Goal: Transaction & Acquisition: Purchase product/service

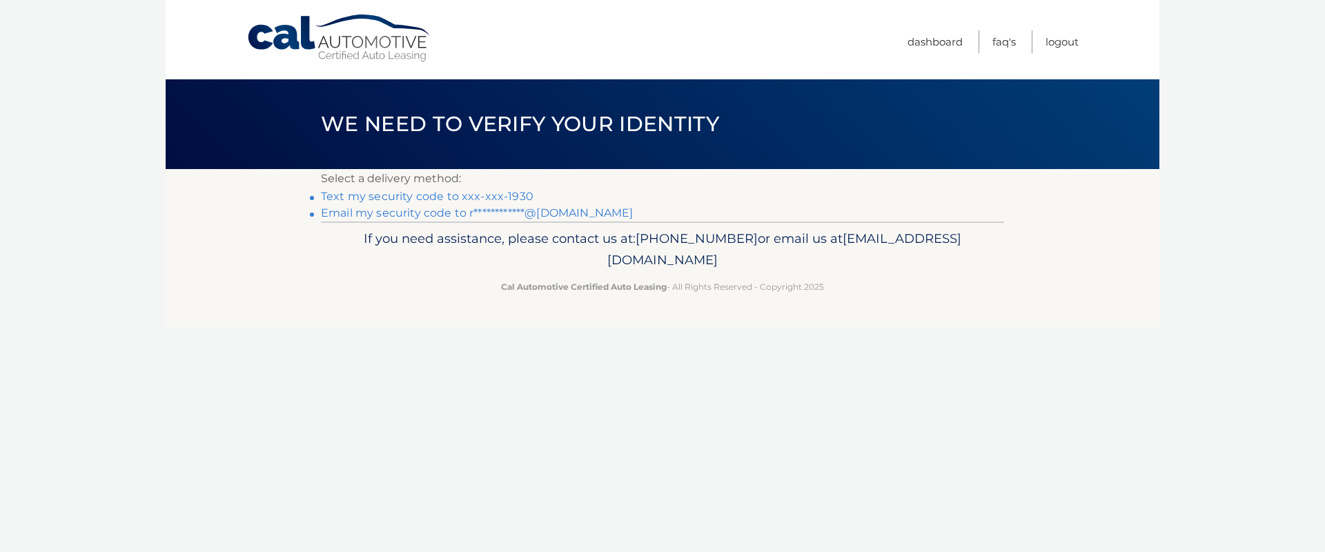
click at [500, 193] on link "Text my security code to xxx-xxx-1930" at bounding box center [427, 196] width 213 height 13
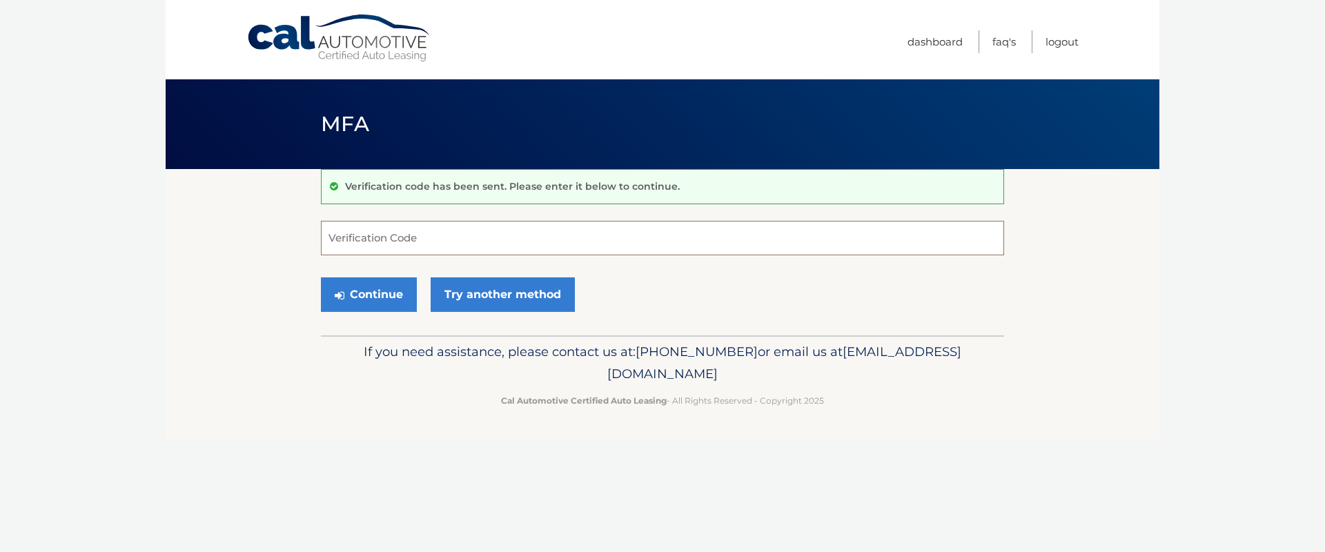
click at [433, 239] on input "Verification Code" at bounding box center [662, 238] width 683 height 35
type input "764244"
click at [321, 277] on button "Continue" at bounding box center [369, 294] width 96 height 35
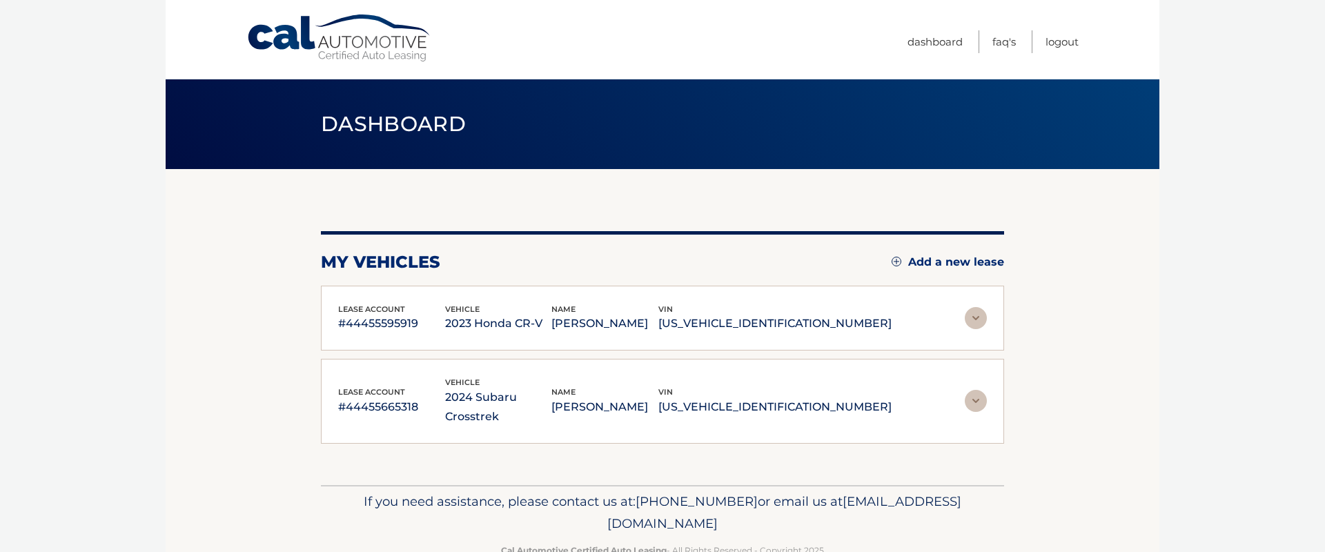
click at [658, 398] on p "[PERSON_NAME]" at bounding box center [604, 407] width 107 height 19
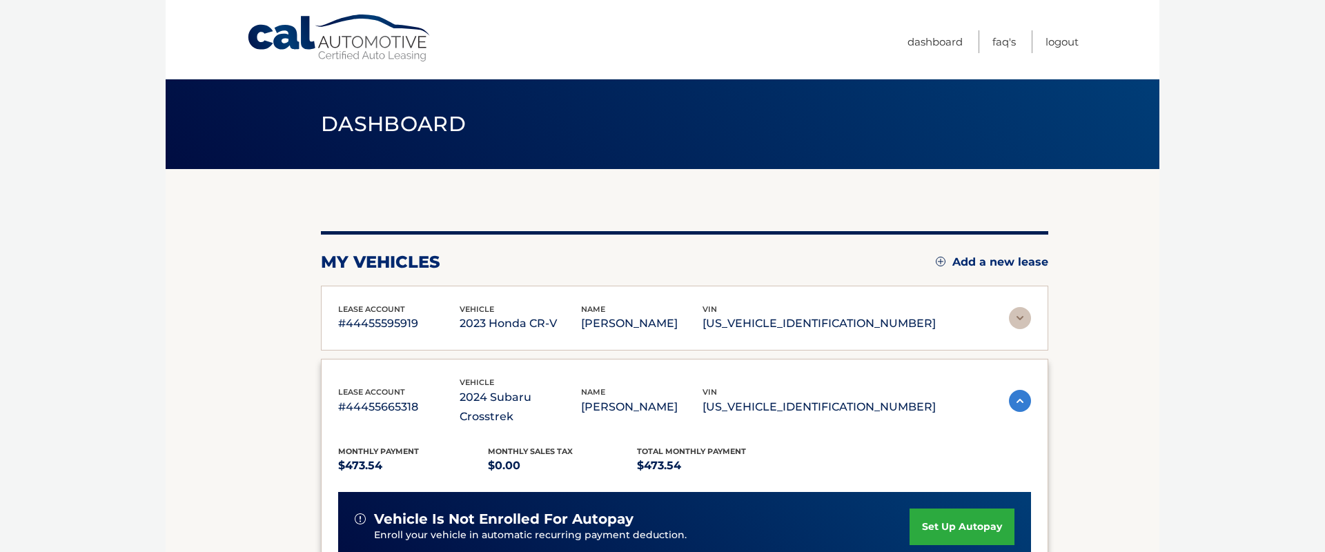
click at [703, 398] on p "RICHARD BROOK" at bounding box center [641, 407] width 121 height 19
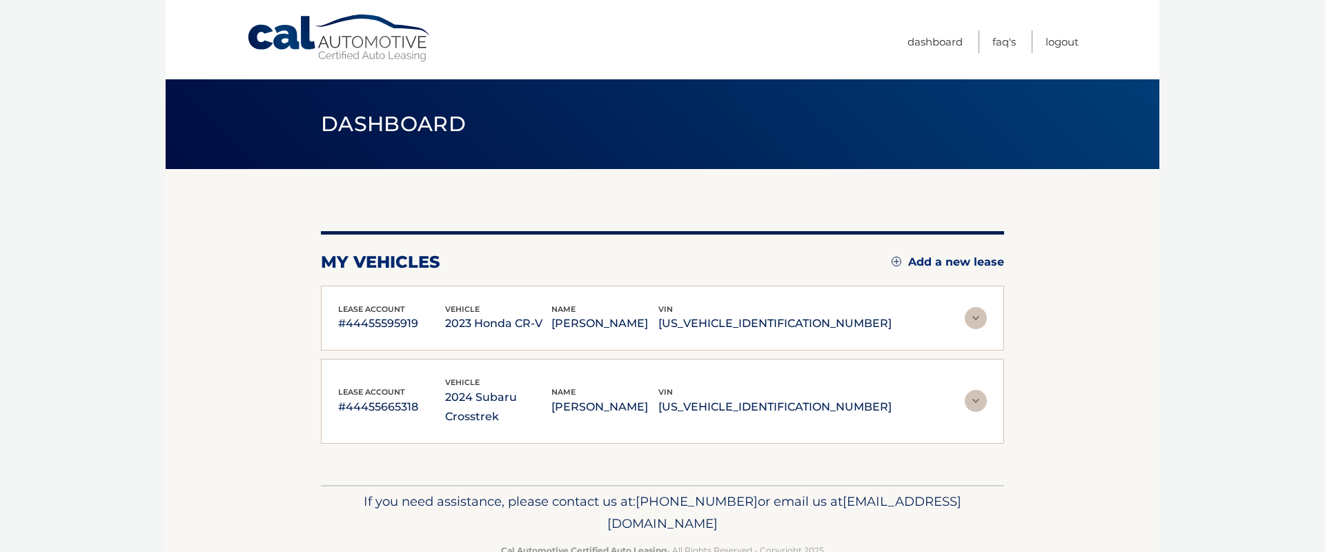
click at [910, 394] on div "lease account #44455665318 vehicle 2024 Subaru Crosstrek name RICHARD BROOK vin…" at bounding box center [662, 401] width 649 height 50
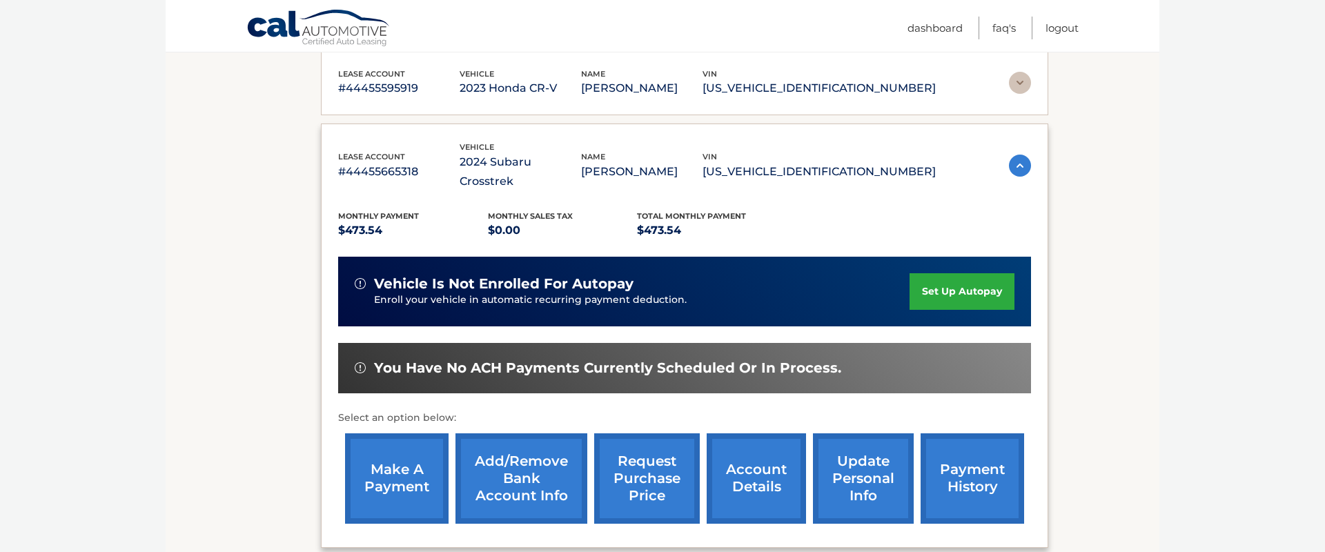
scroll to position [236, 0]
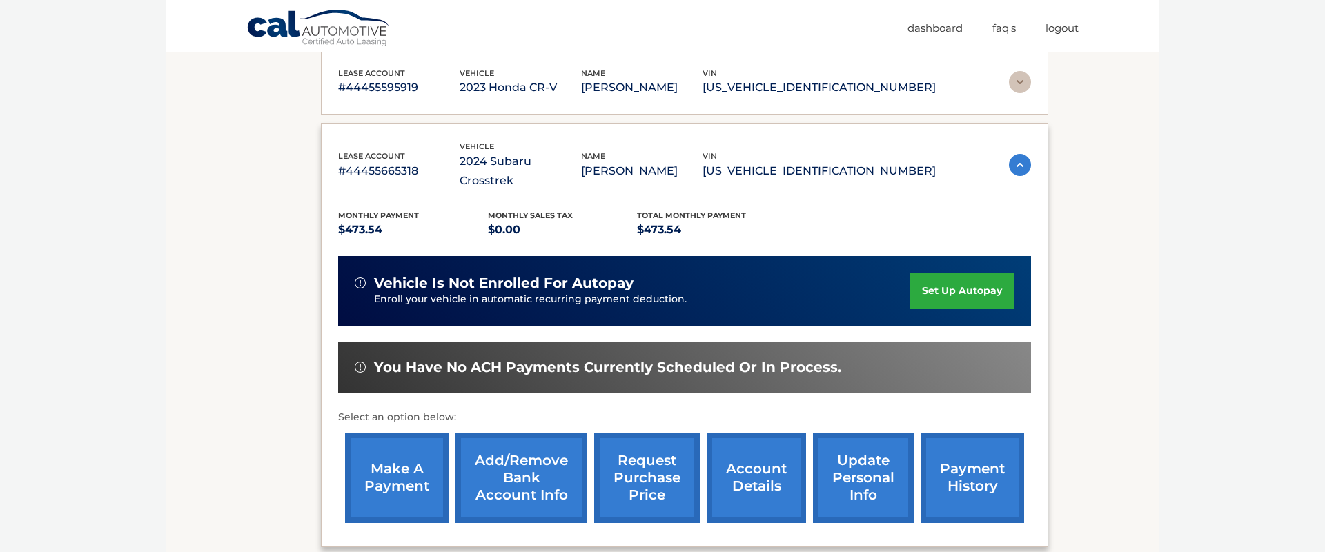
click at [408, 453] on link "make a payment" at bounding box center [397, 478] width 104 height 90
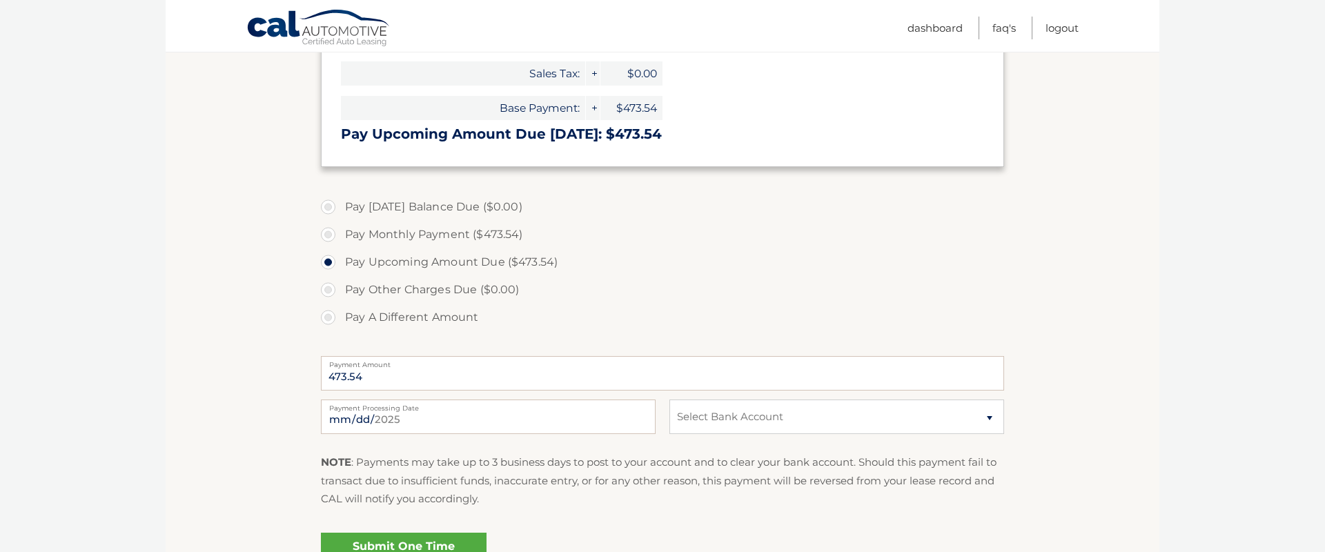
scroll to position [286, 0]
click at [777, 418] on select "Select Bank Account Checking JPMORGAN CHASE BANK, NA *****7836 Checking JPMORGA…" at bounding box center [836, 415] width 335 height 35
select select "ZGE3Zjc3MjMtMzMwZi00ZmRmLTljYmEtZjIwNTgwNzIwYmE5"
click at [669, 398] on select "Select Bank Account Checking JPMORGAN CHASE BANK, NA *****7836 Checking JPMORGA…" at bounding box center [836, 415] width 335 height 35
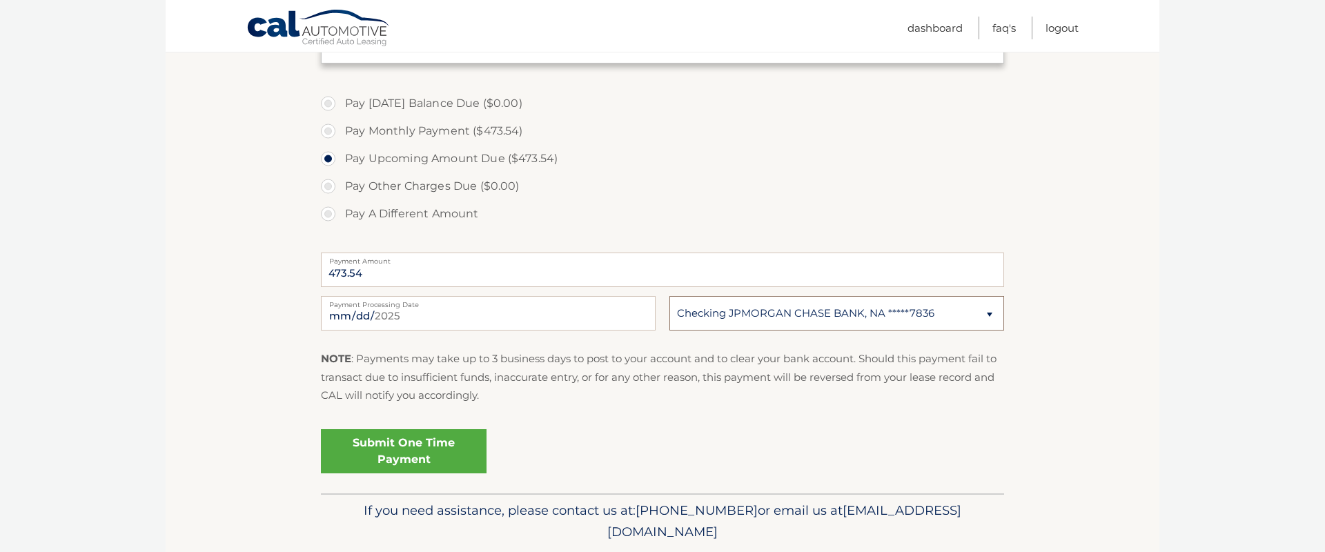
scroll to position [391, 0]
click at [421, 449] on link "Submit One Time Payment" at bounding box center [404, 448] width 166 height 44
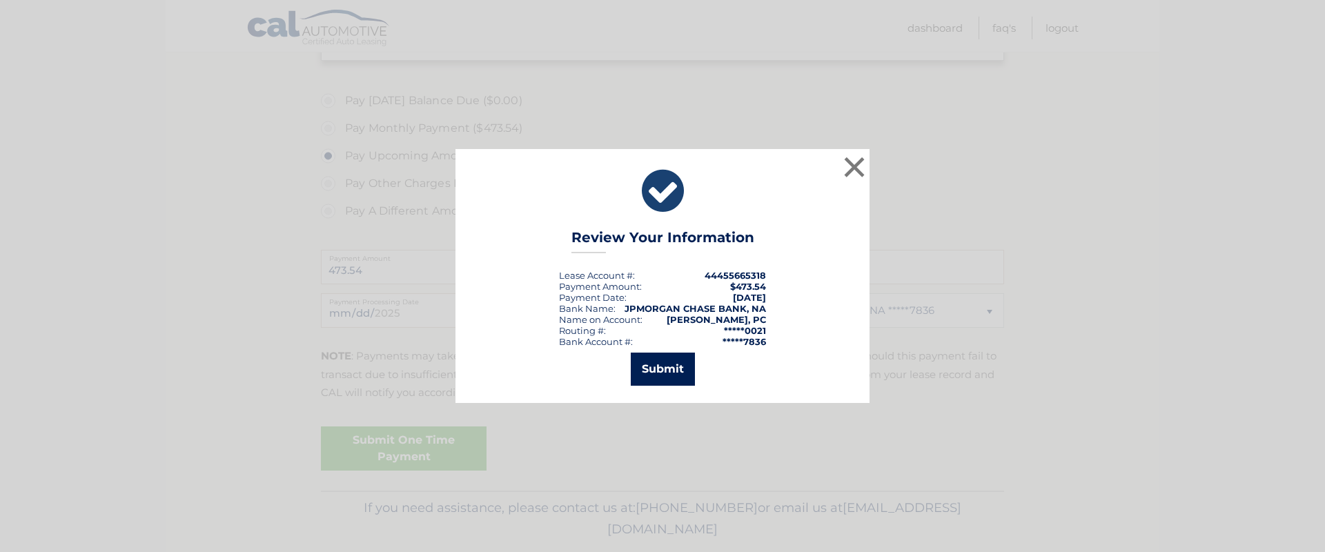
click at [671, 372] on button "Submit" at bounding box center [663, 369] width 64 height 33
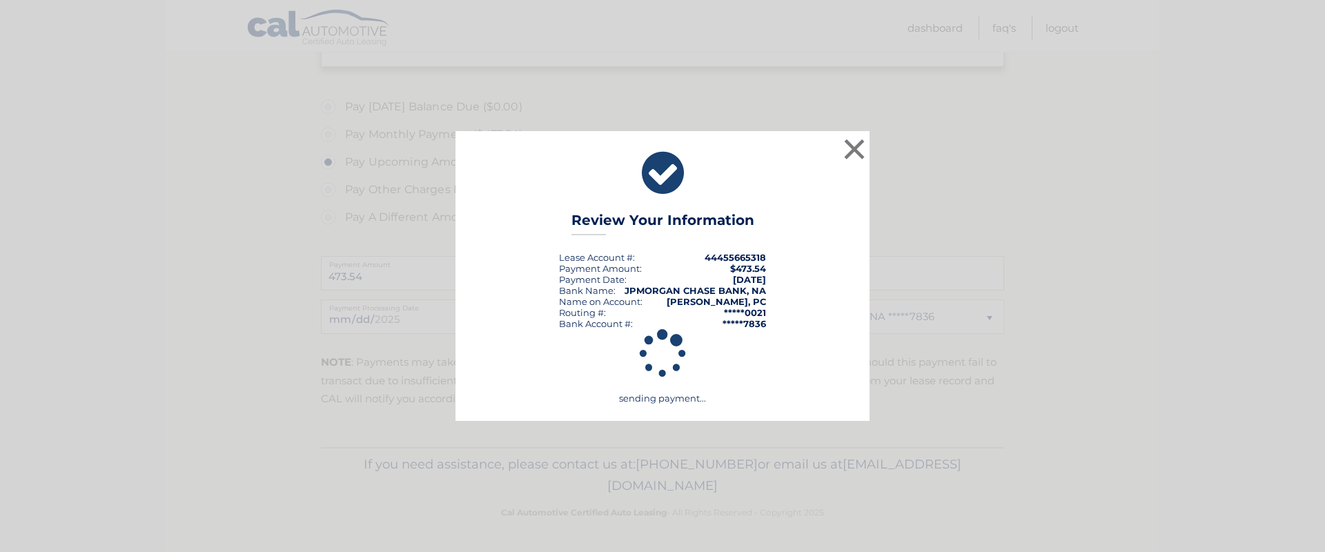
scroll to position [384, 0]
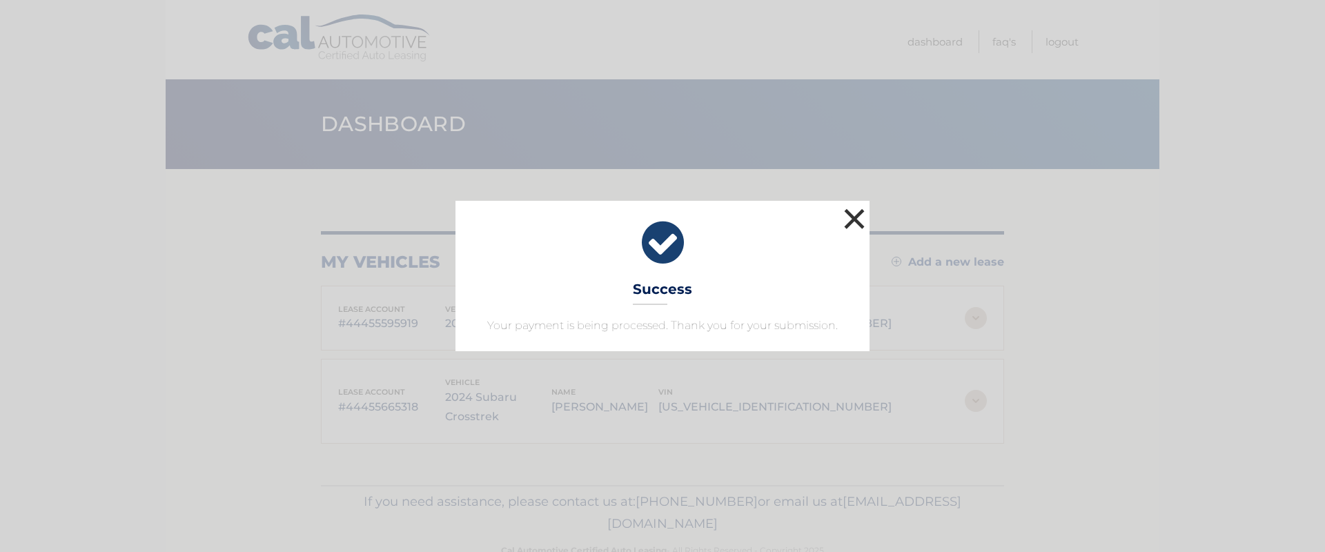
click at [856, 220] on button "×" at bounding box center [855, 219] width 28 height 28
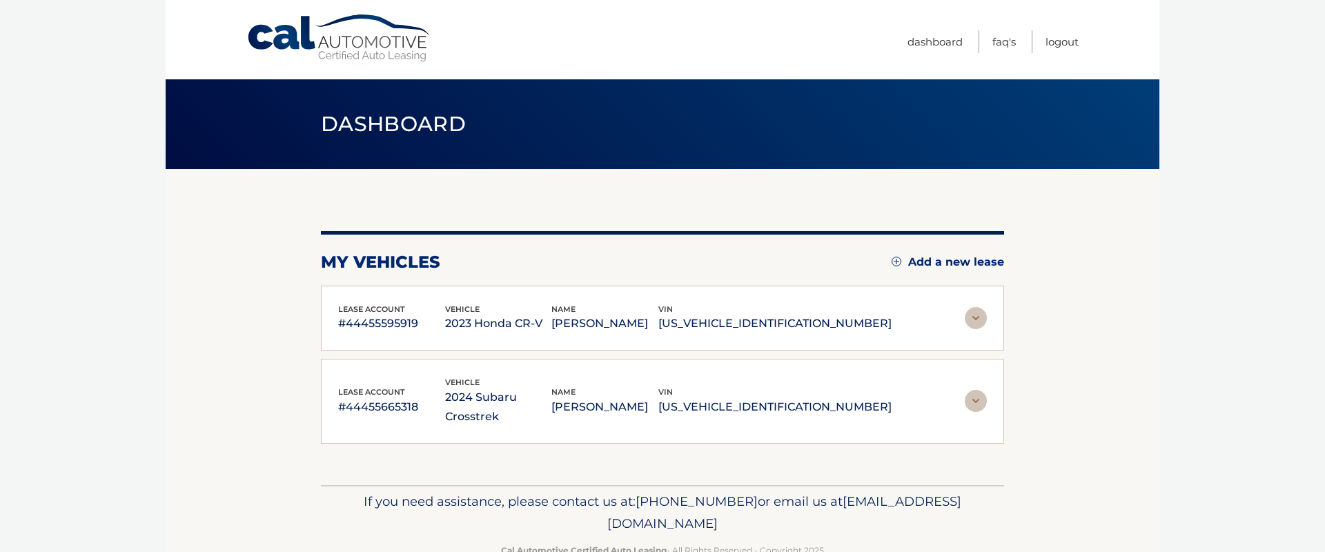
click at [658, 313] on div "name JODIE BROOK" at bounding box center [604, 318] width 107 height 31
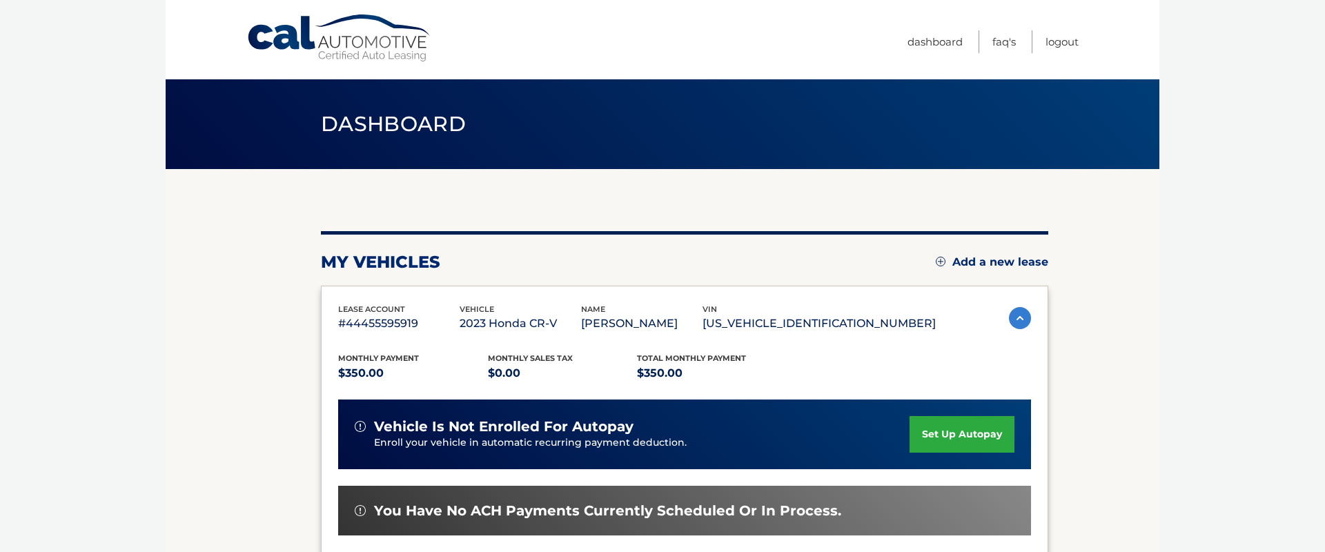
click at [703, 313] on div "name JODIE BROOK" at bounding box center [641, 318] width 121 height 31
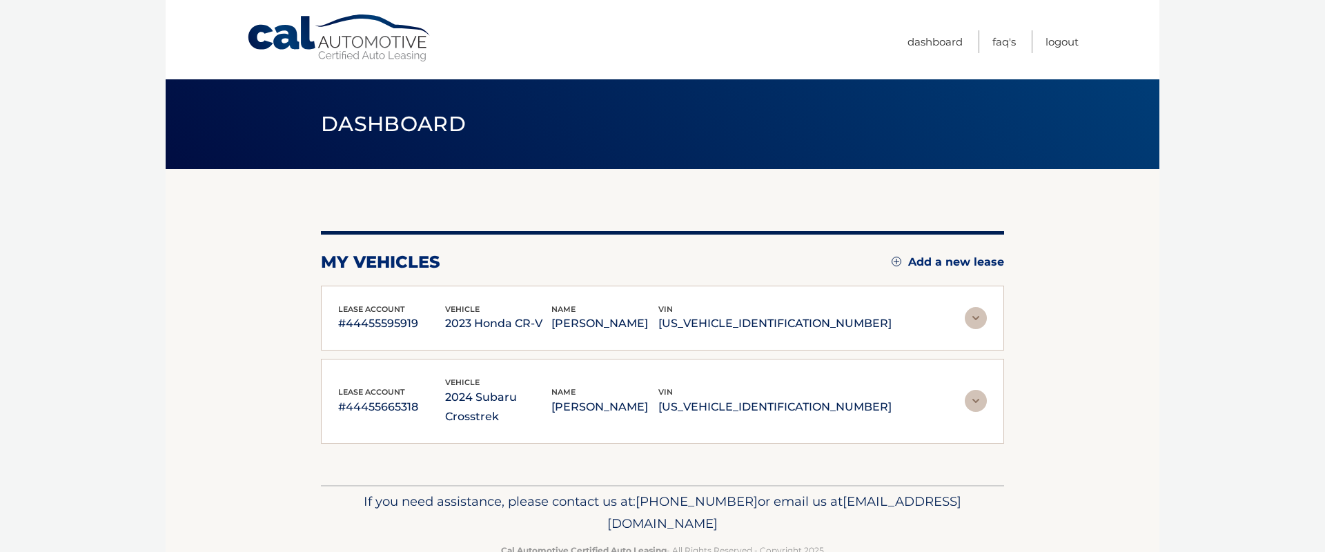
click at [658, 313] on div "name JODIE BROOK" at bounding box center [604, 318] width 107 height 31
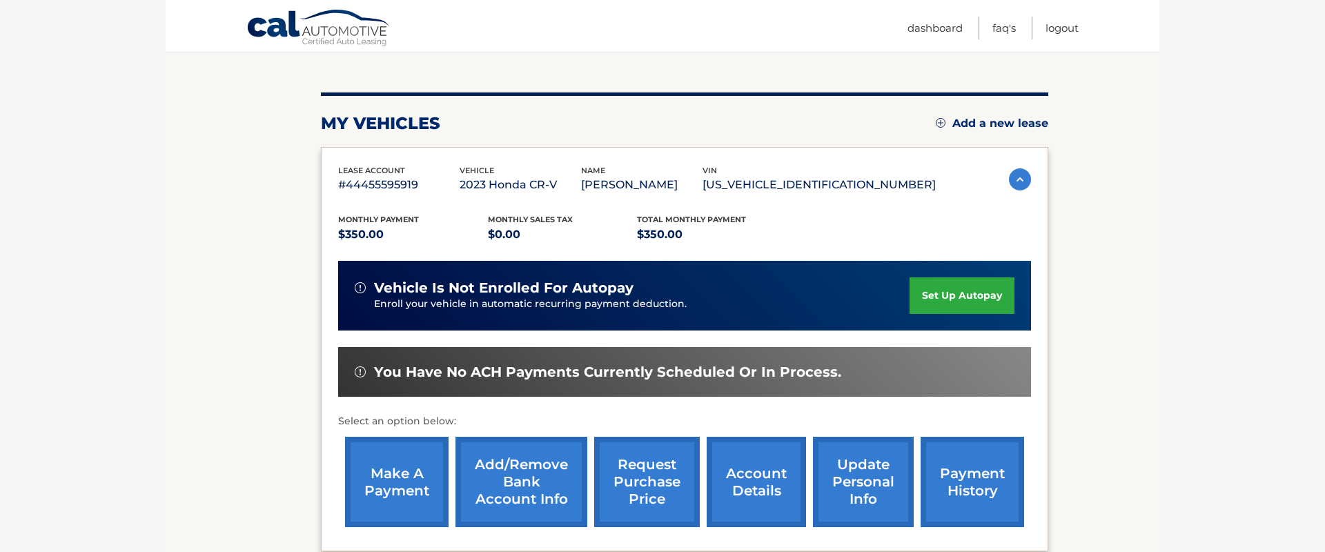
scroll to position [144, 0]
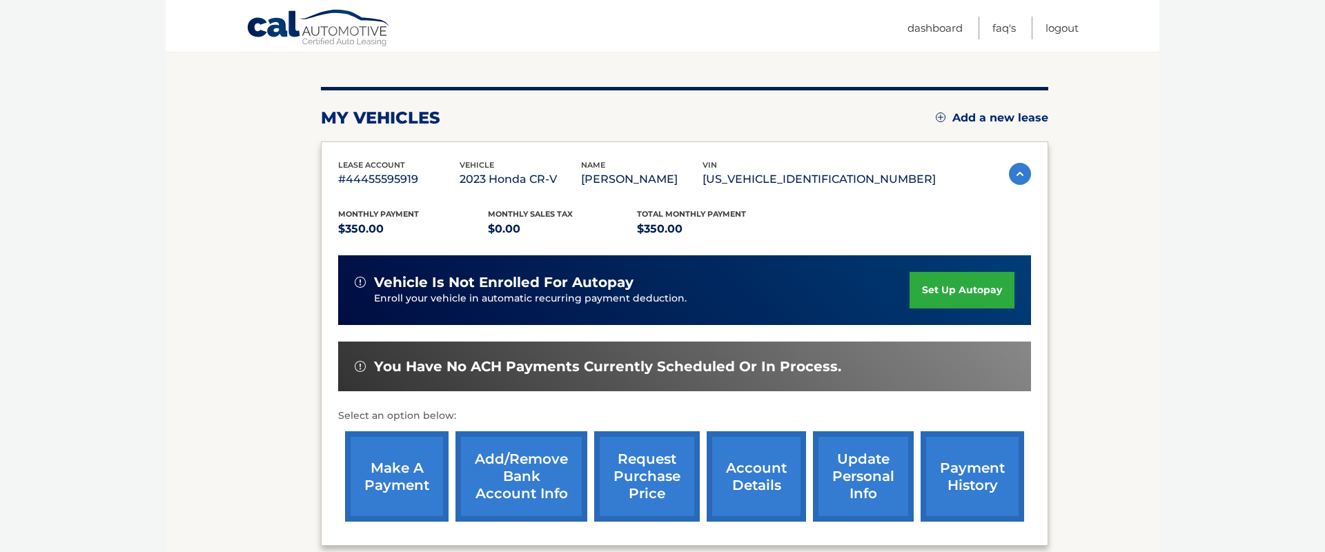
click at [415, 461] on link "make a payment" at bounding box center [397, 476] width 104 height 90
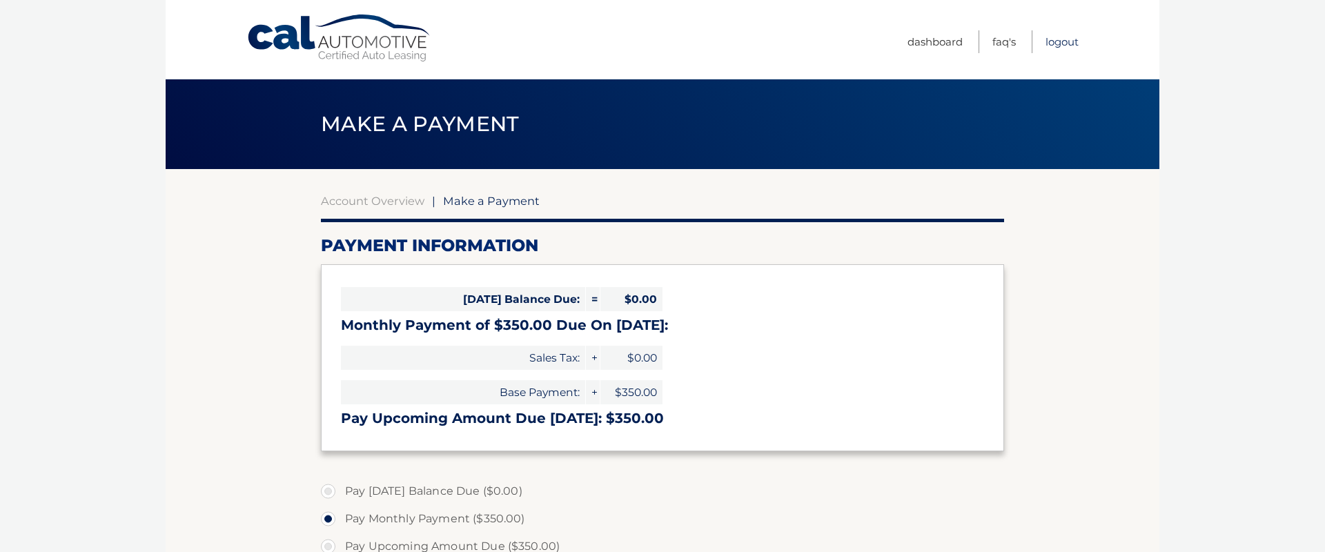
click at [1052, 39] on link "Logout" at bounding box center [1062, 41] width 33 height 23
